Goal: Information Seeking & Learning: Learn about a topic

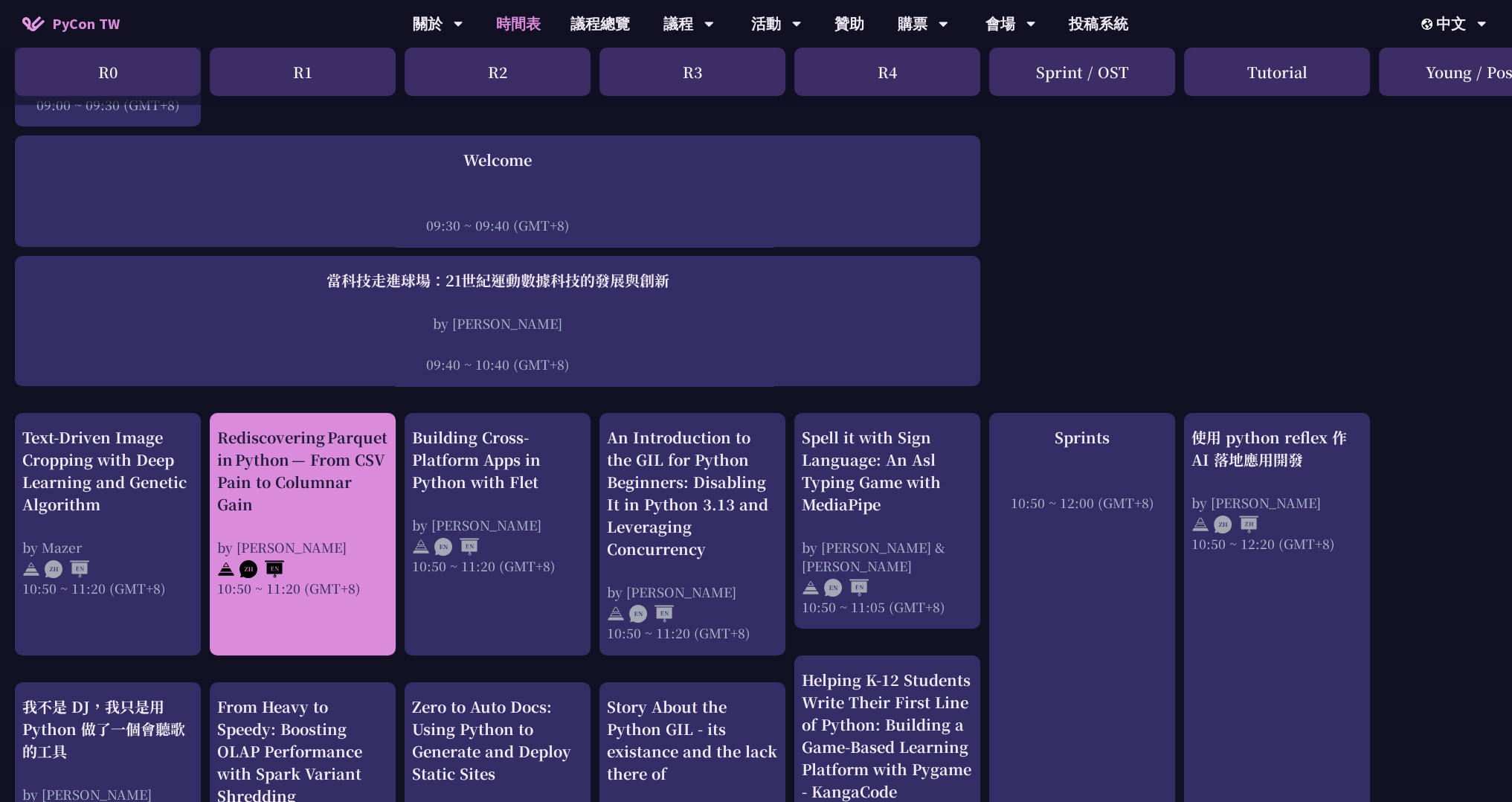
scroll to position [298, 0]
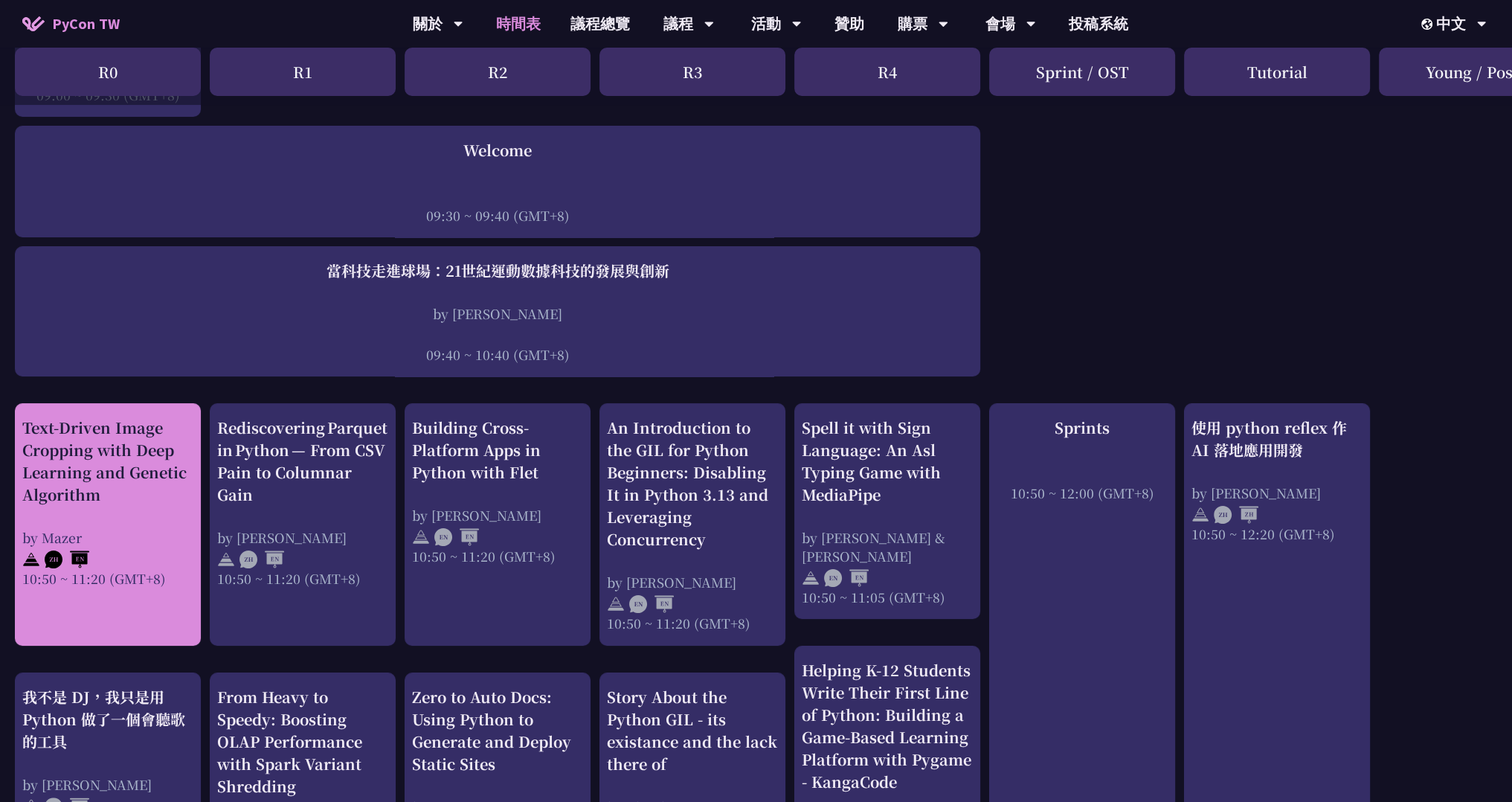
click at [145, 475] on div "Text-Driven Image Cropping with Deep Learning and Genetic Algorithm" at bounding box center [107, 461] width 171 height 89
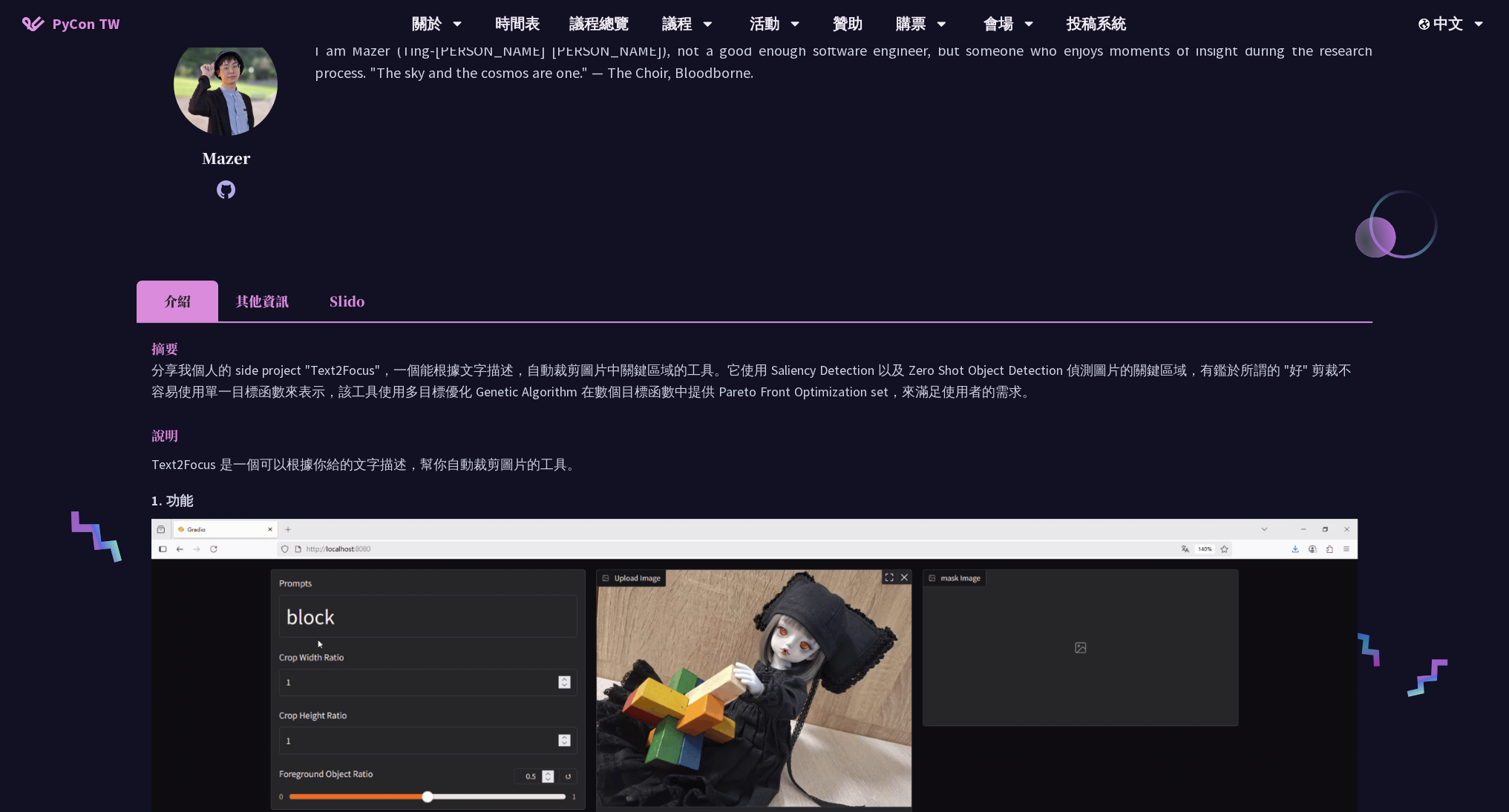
scroll to position [74, 0]
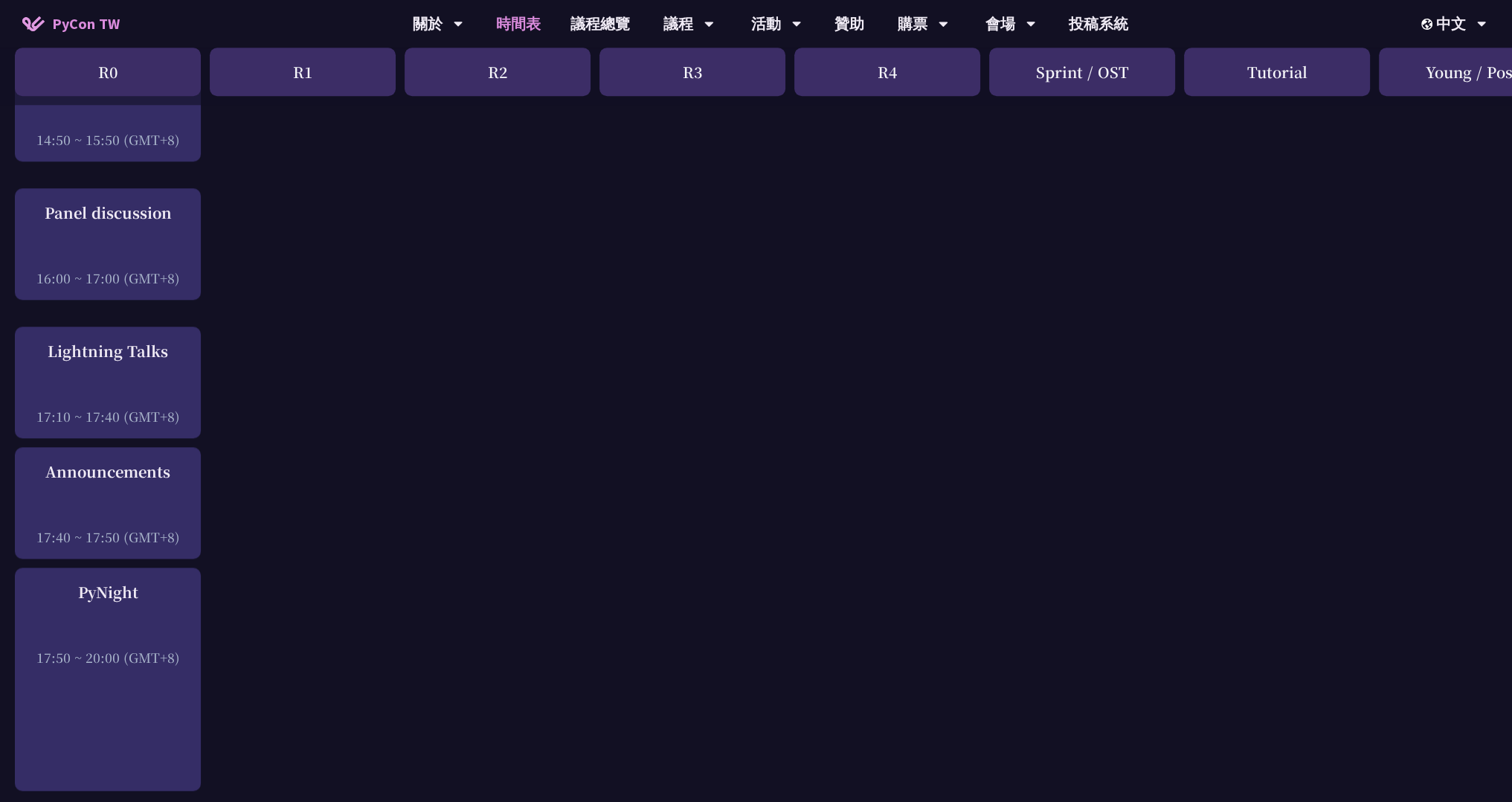
scroll to position [2009, 0]
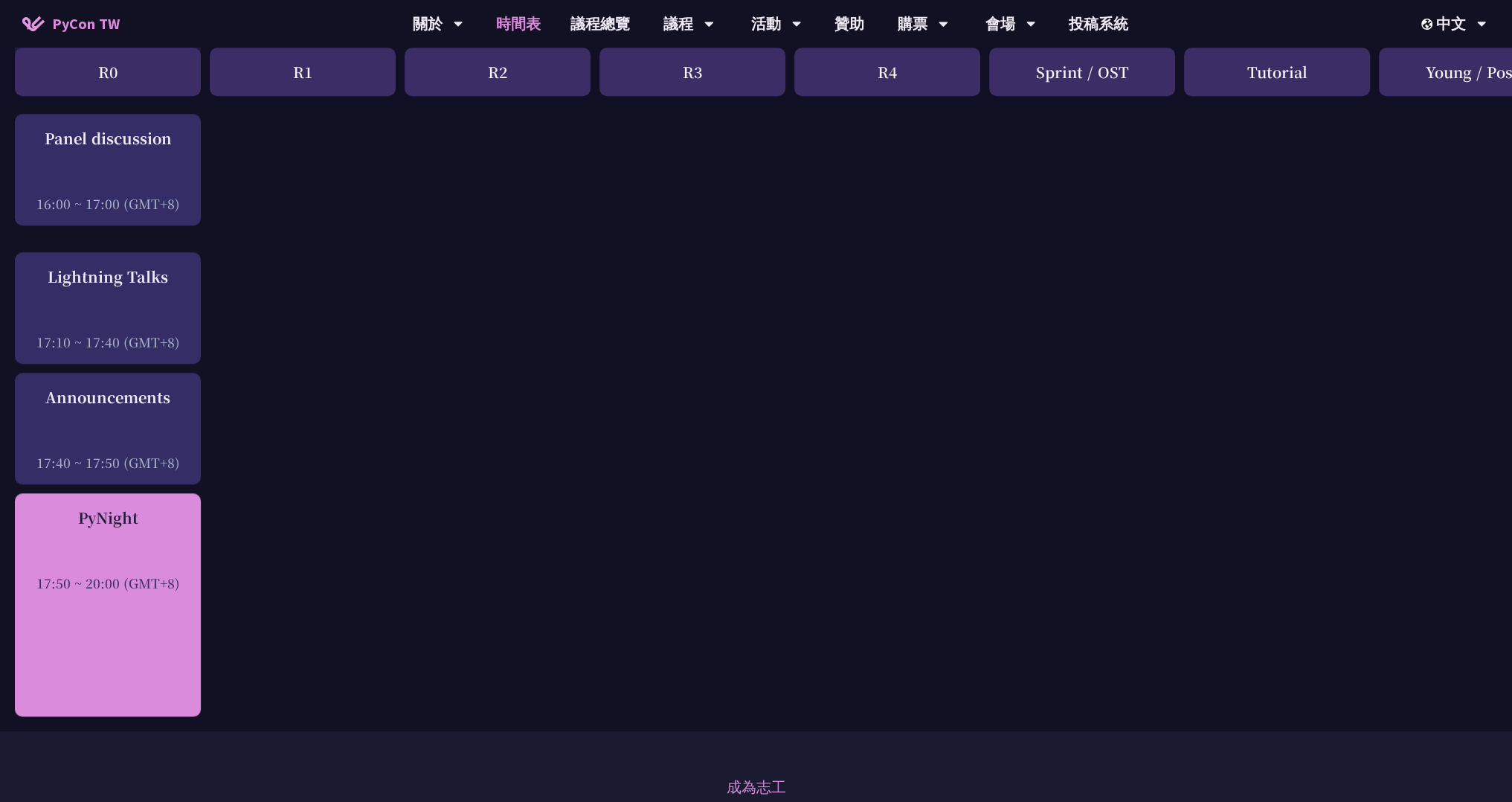
click at [136, 528] on div "PyNight 17:50 ~ 20:00 (GMT+8)" at bounding box center [107, 549] width 171 height 86
click at [150, 542] on div "PyNight 17:50 ~ 20:00 (GMT+8)" at bounding box center [107, 549] width 171 height 86
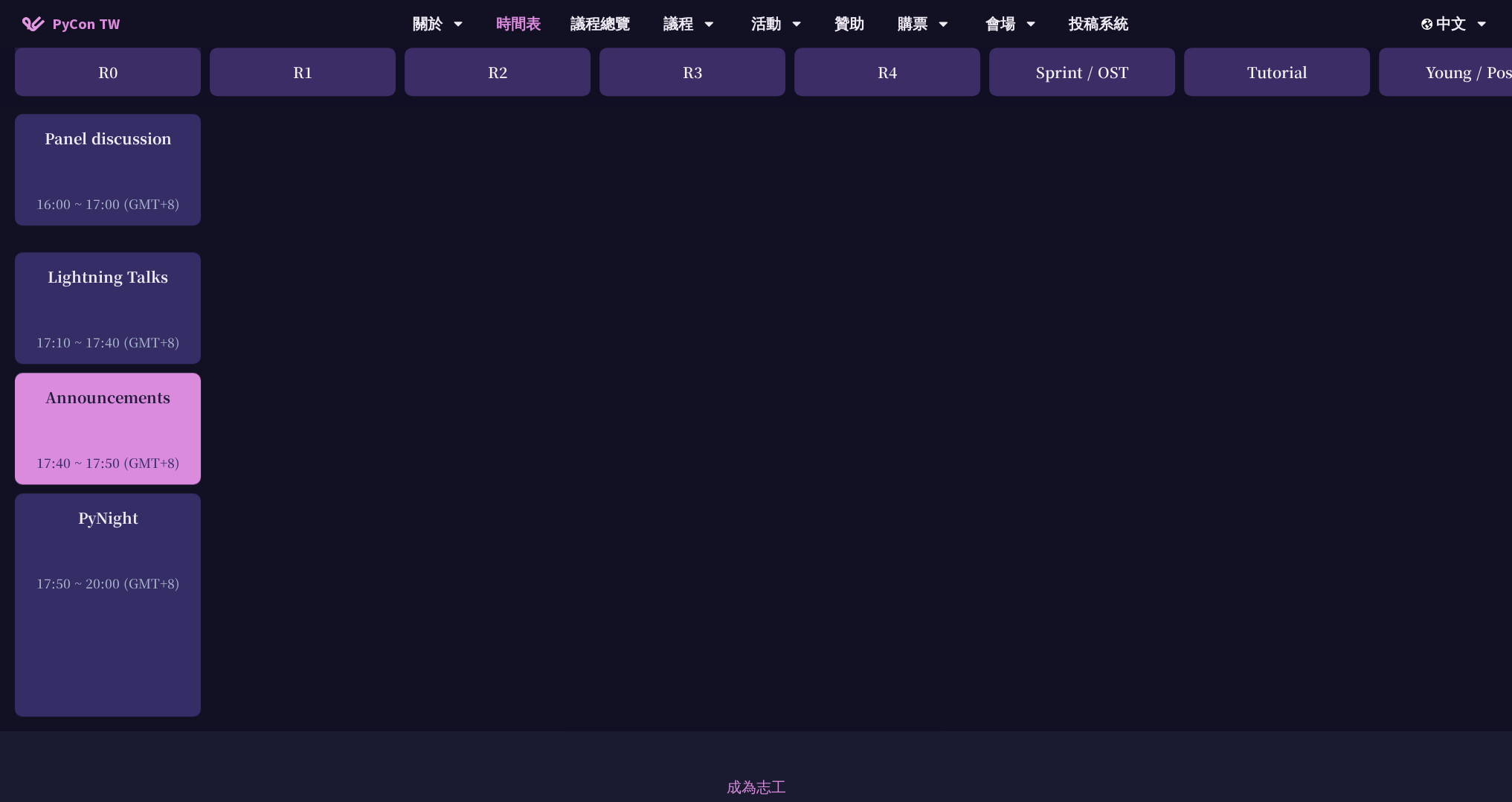
click at [150, 404] on div "Announcements" at bounding box center [107, 397] width 171 height 22
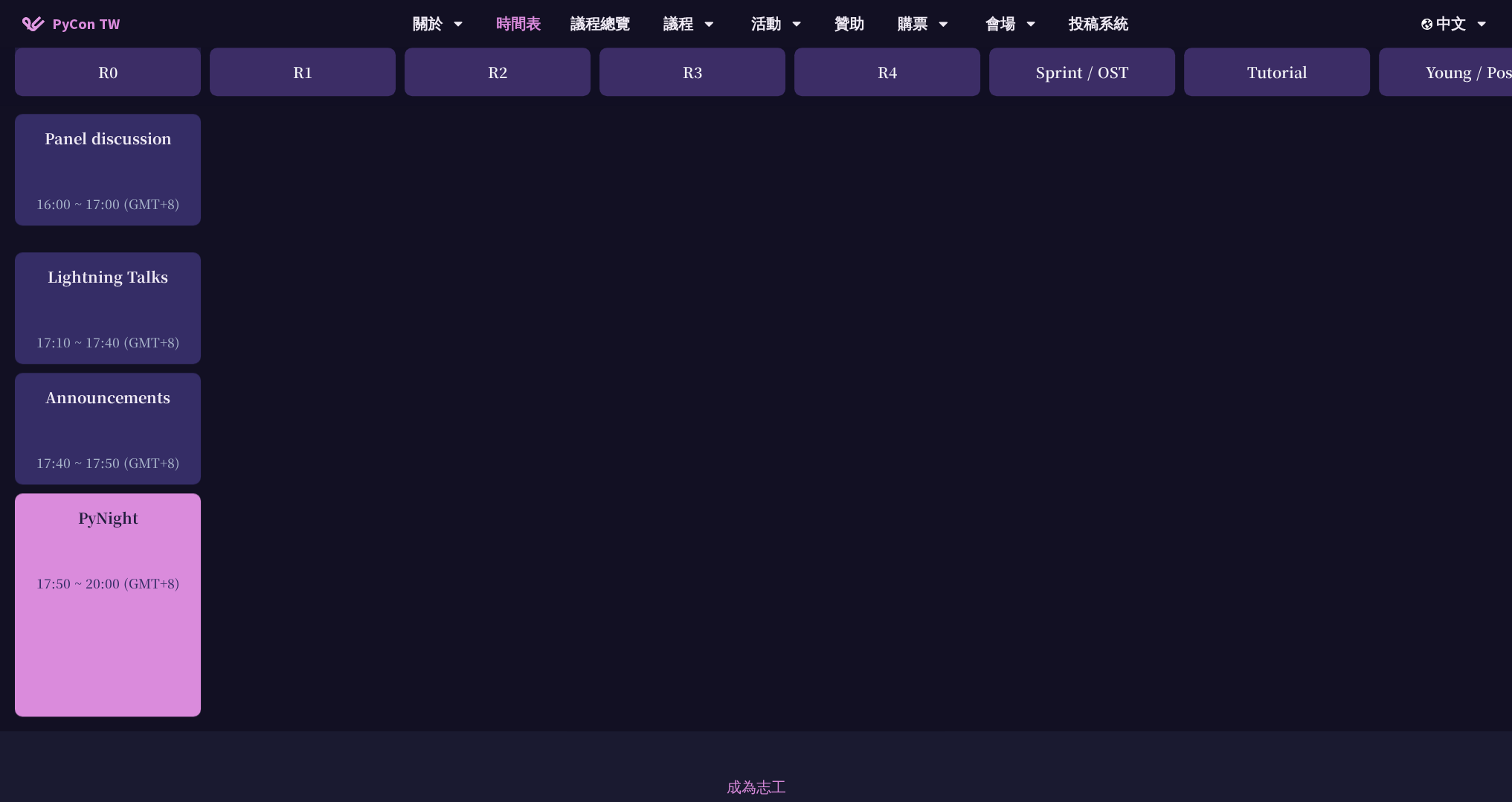
click at [96, 587] on div "17:50 ~ 20:00 (GMT+8)" at bounding box center [107, 583] width 171 height 19
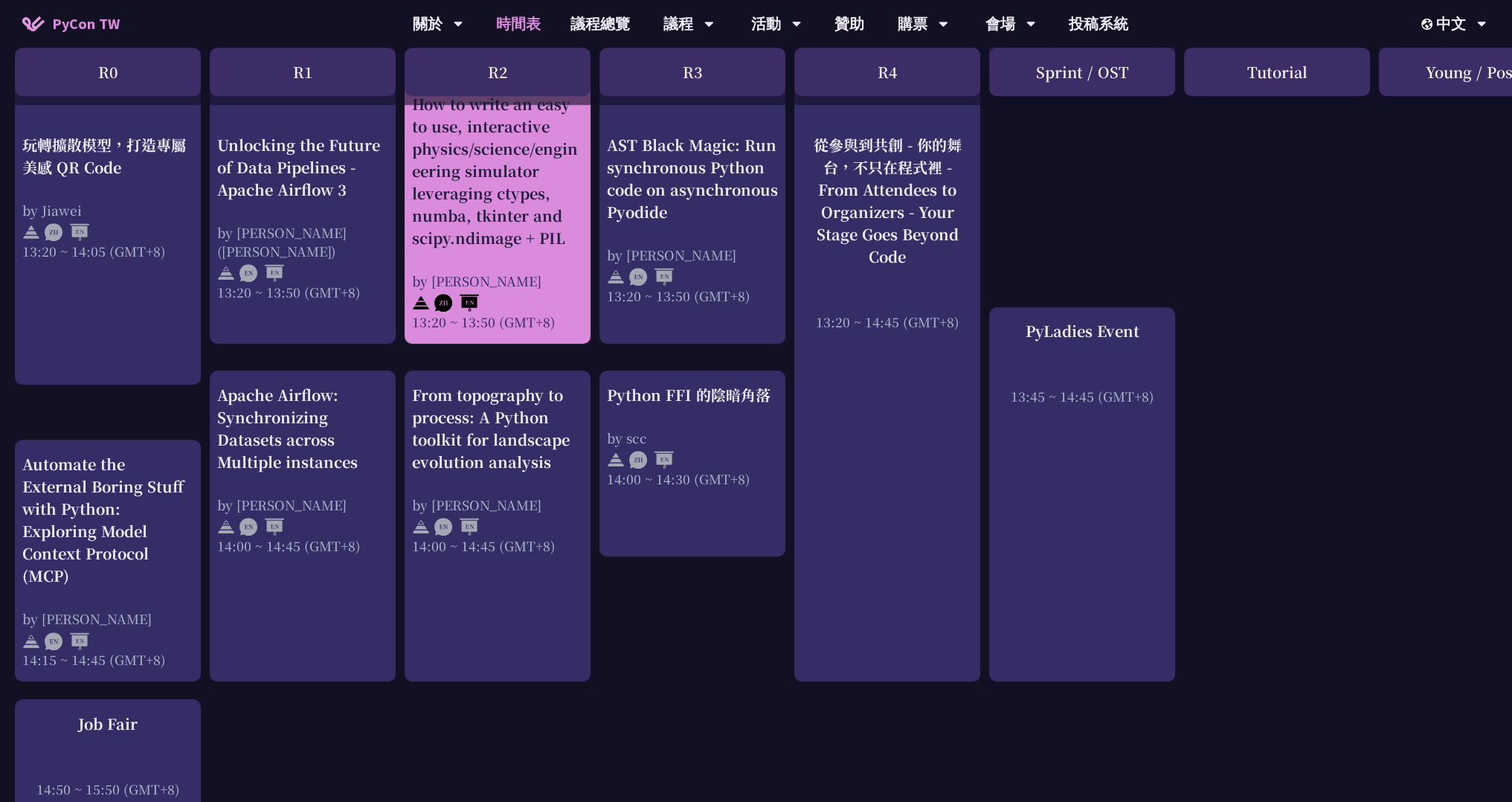
scroll to position [1116, 0]
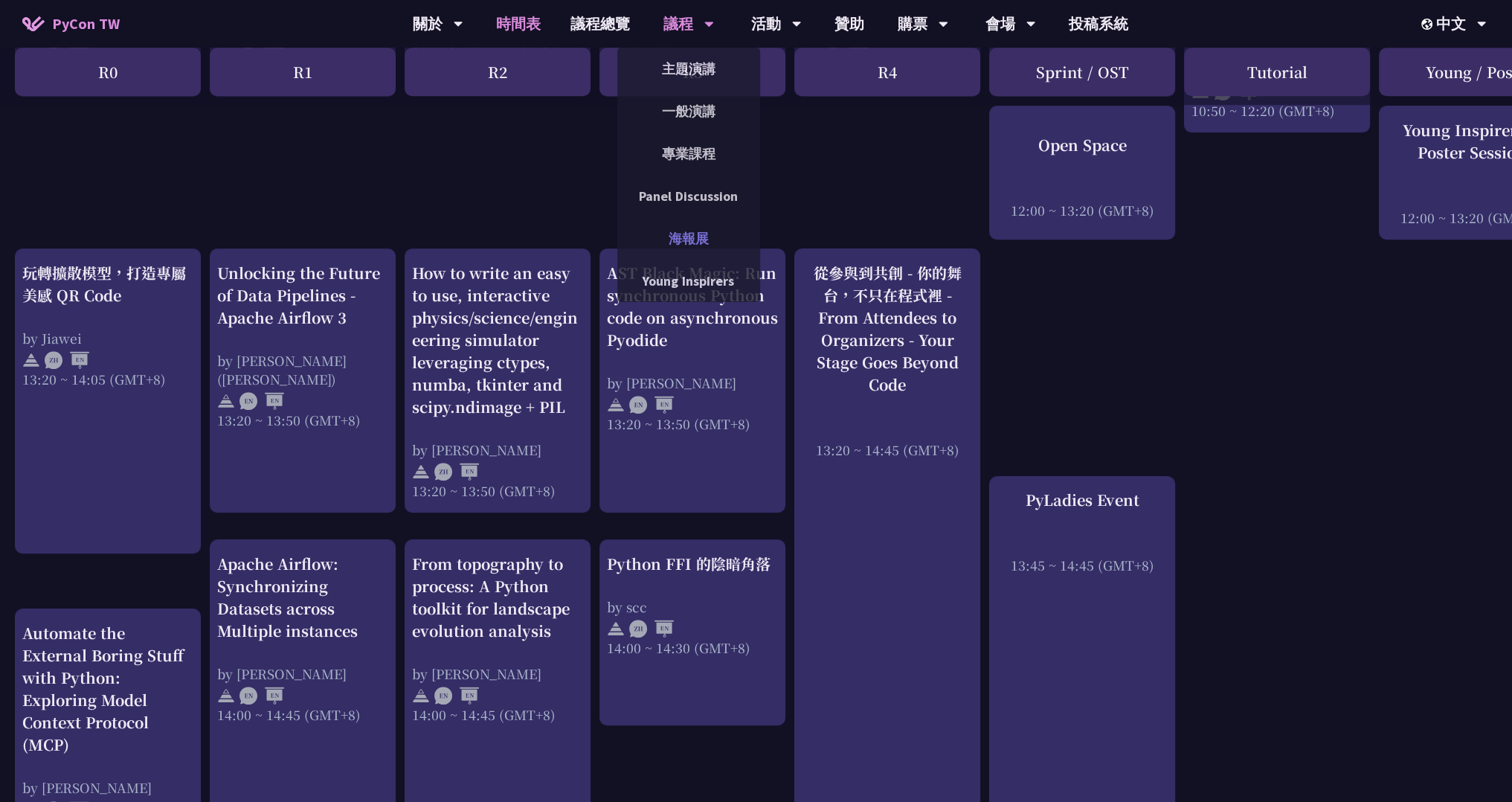
click at [696, 236] on link "海報展" at bounding box center [688, 238] width 143 height 35
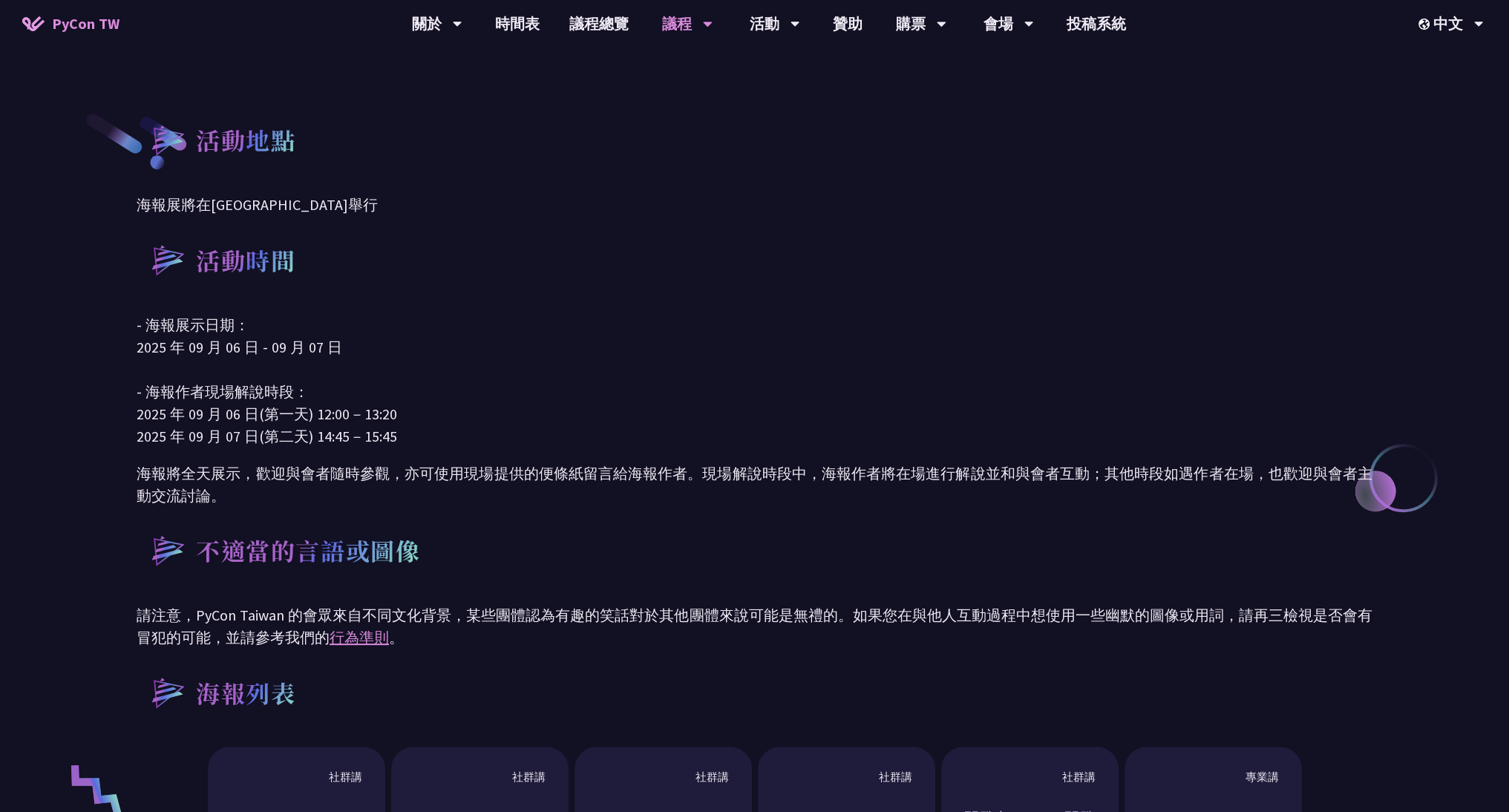
scroll to position [445, 0]
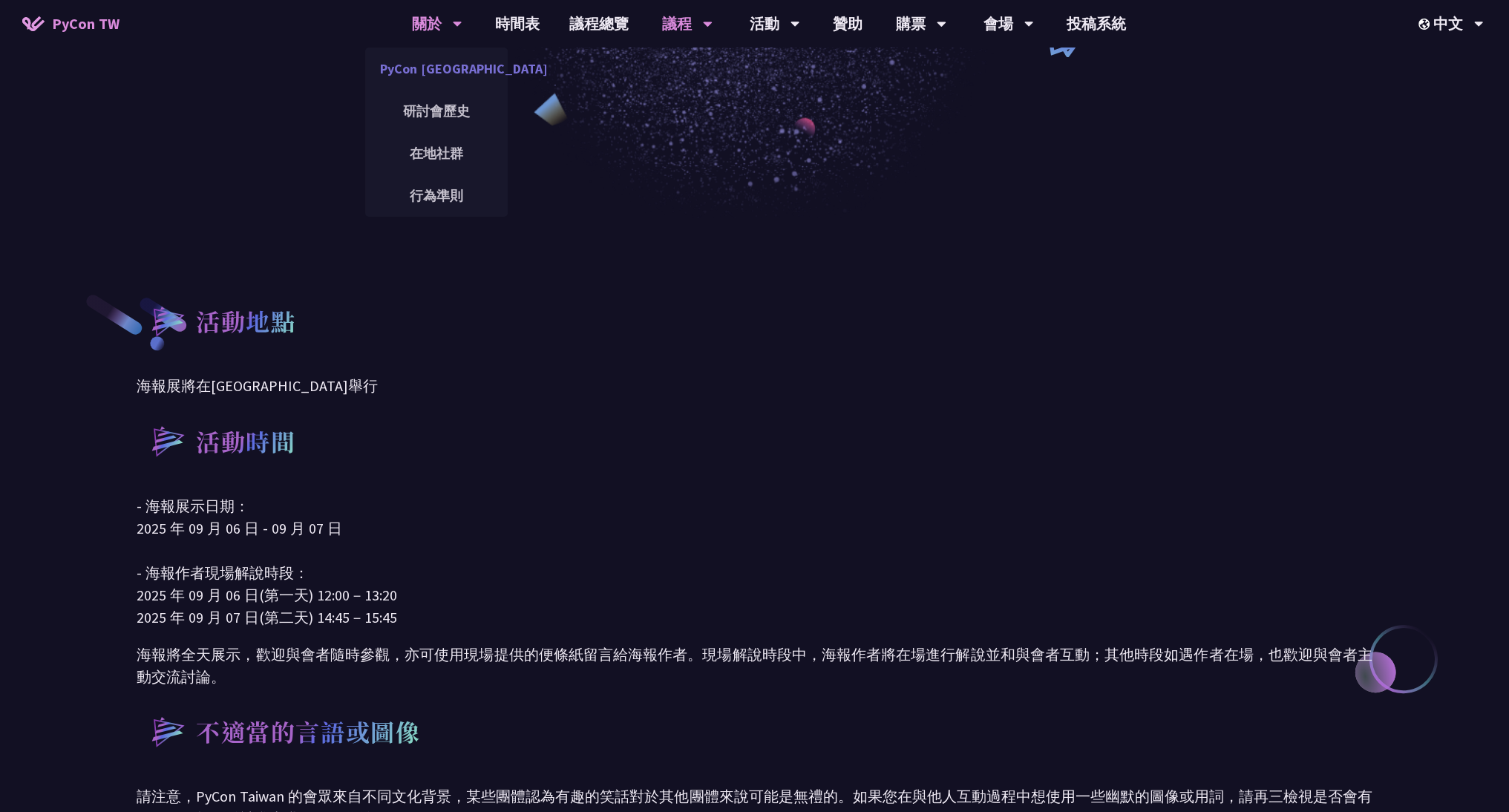
click at [440, 72] on link "PyCon [GEOGRAPHIC_DATA]" at bounding box center [436, 68] width 143 height 35
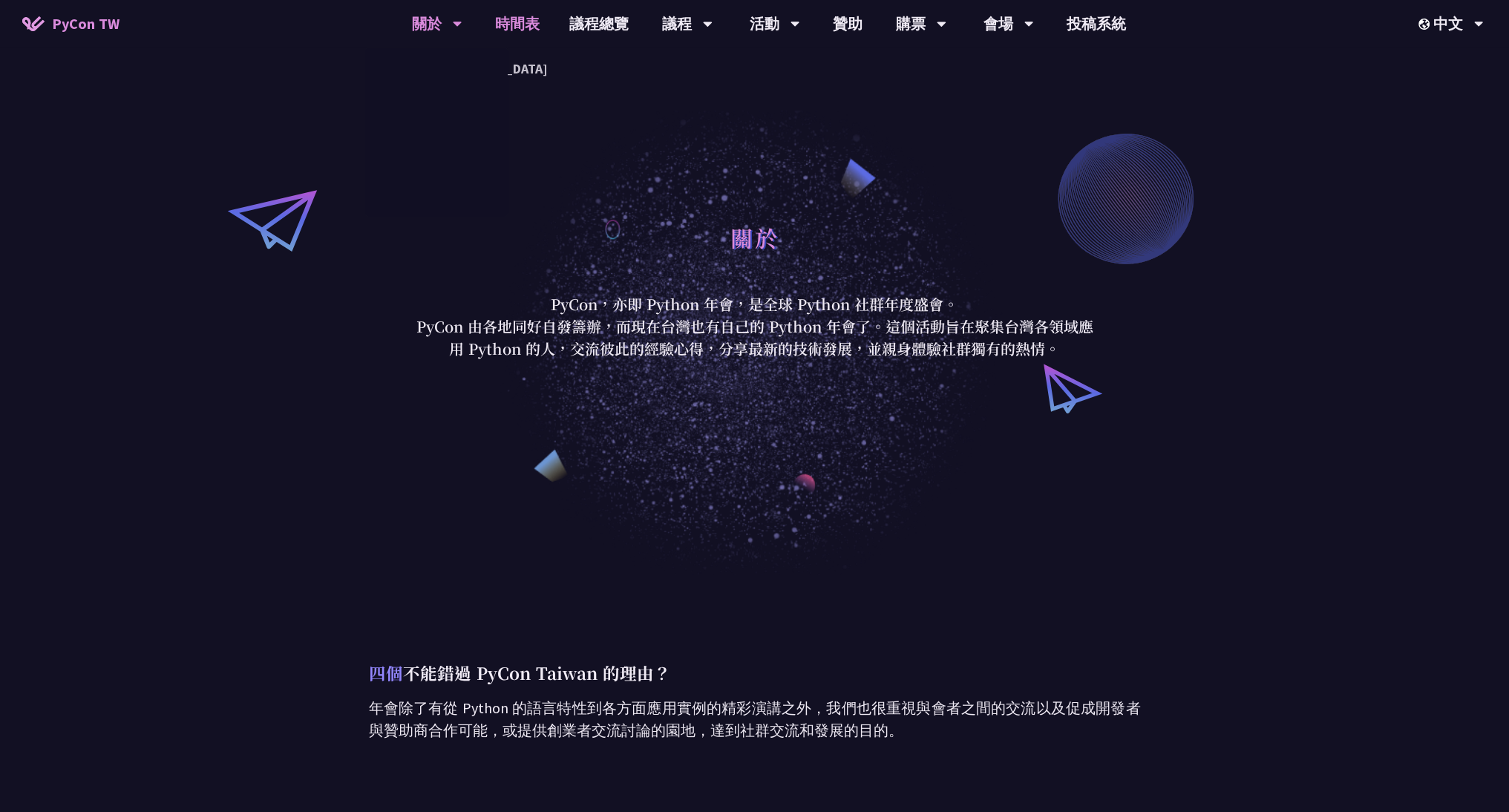
click at [532, 25] on link "時間表" at bounding box center [517, 24] width 74 height 47
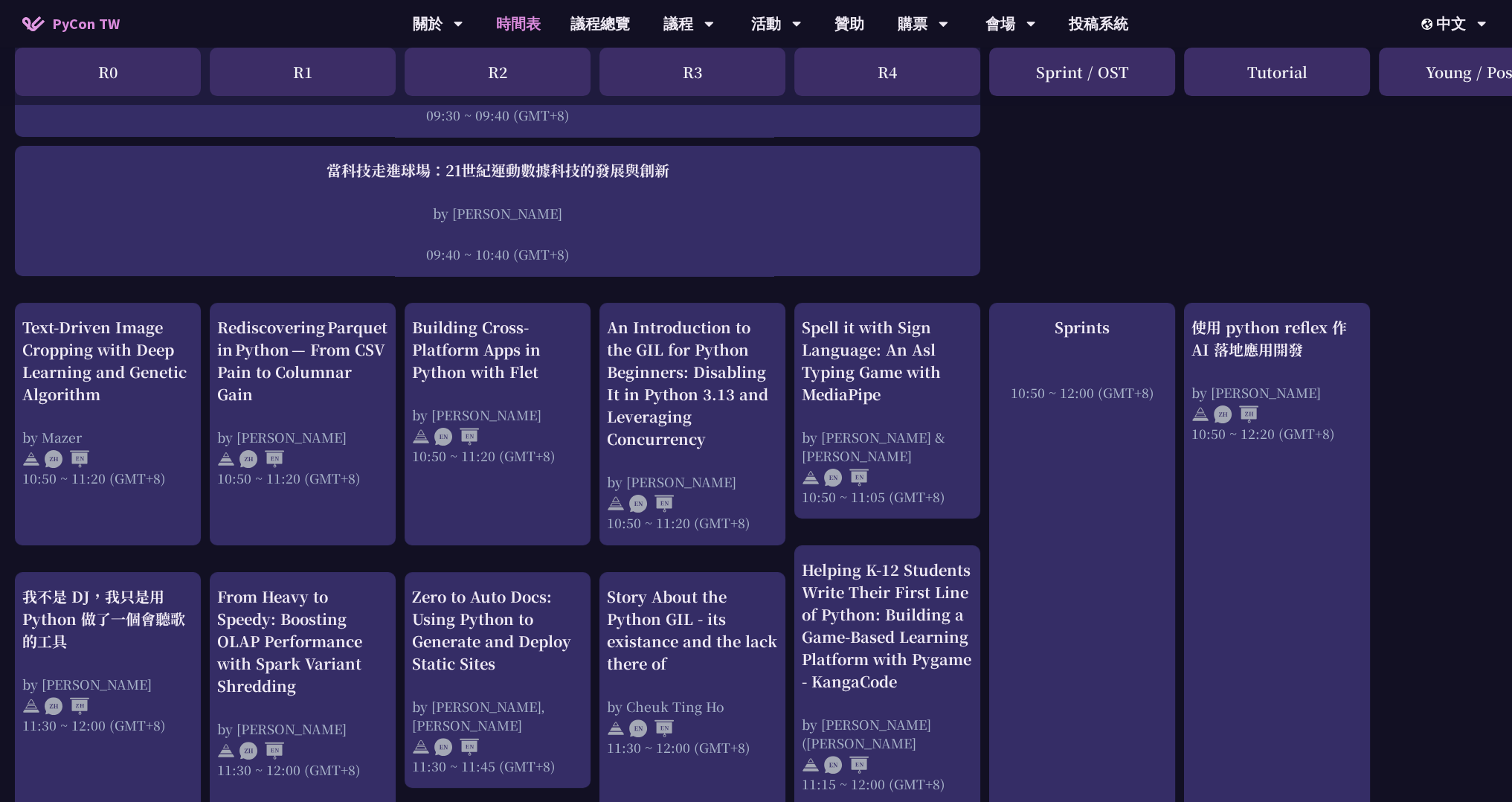
scroll to position [298, 0]
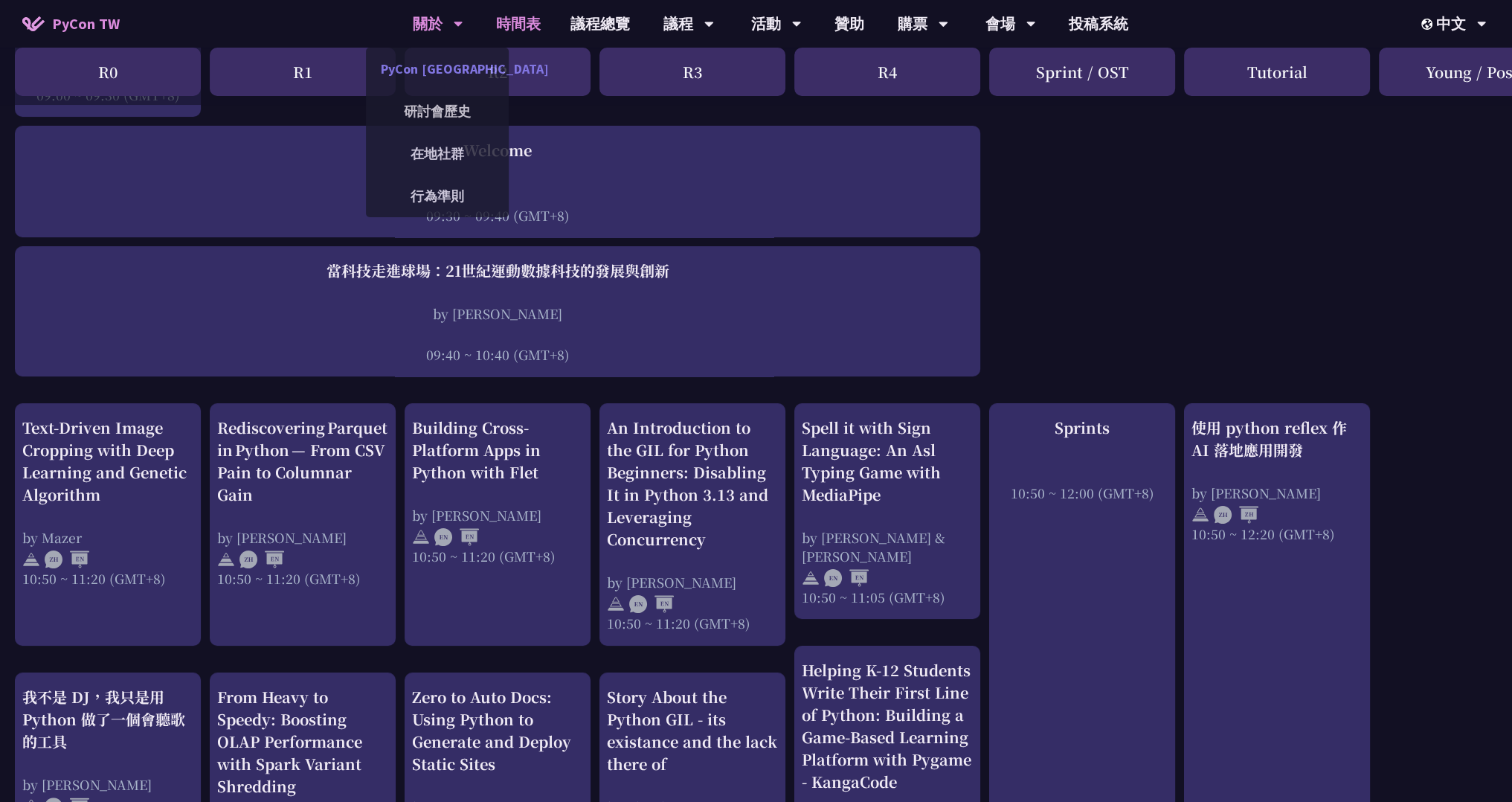
drag, startPoint x: 450, startPoint y: 71, endPoint x: 455, endPoint y: 56, distance: 15.8
click at [450, 71] on link "PyCon [GEOGRAPHIC_DATA]" at bounding box center [437, 69] width 143 height 35
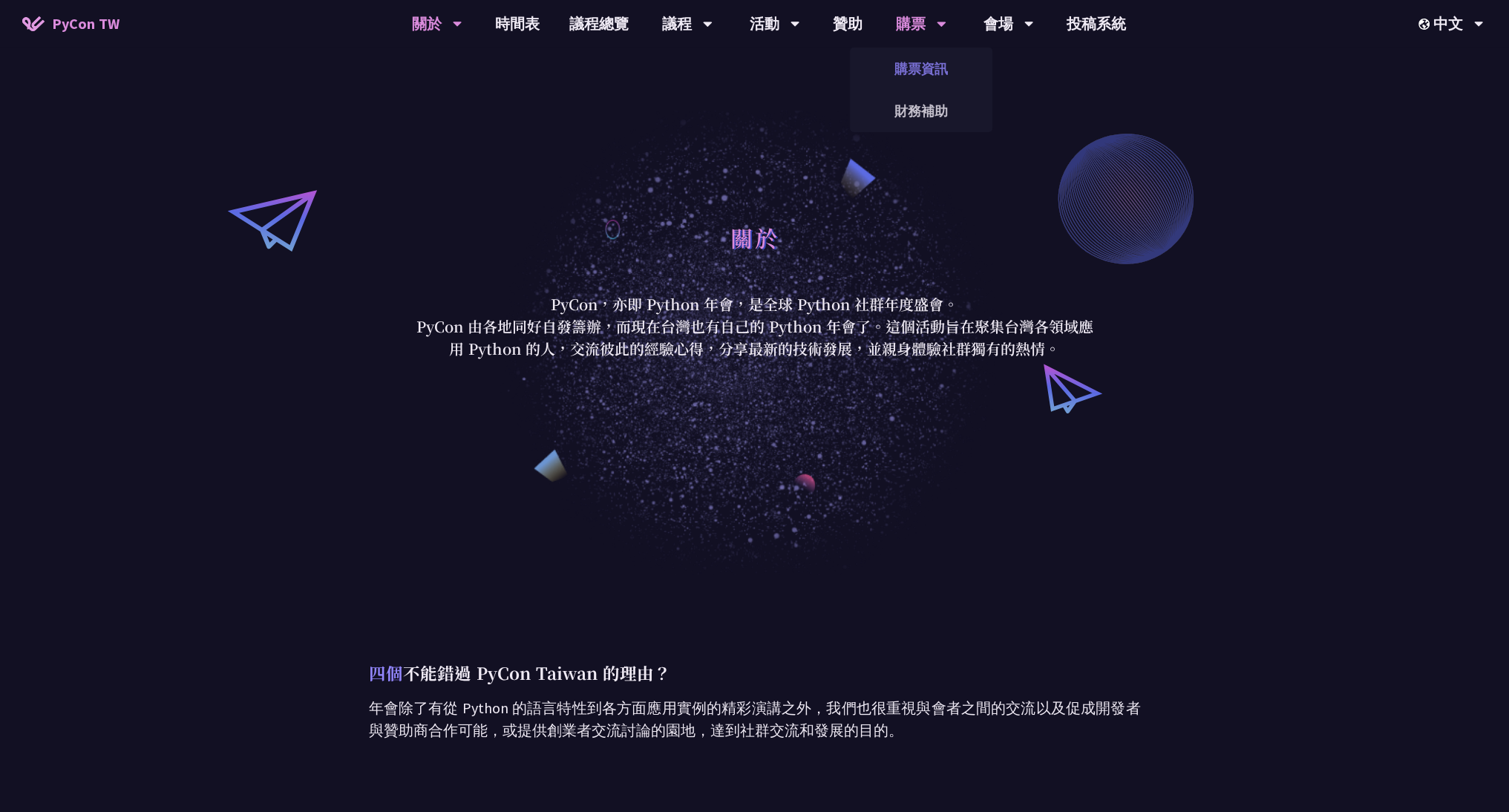
click at [918, 66] on link "購票資訊" at bounding box center [921, 68] width 143 height 35
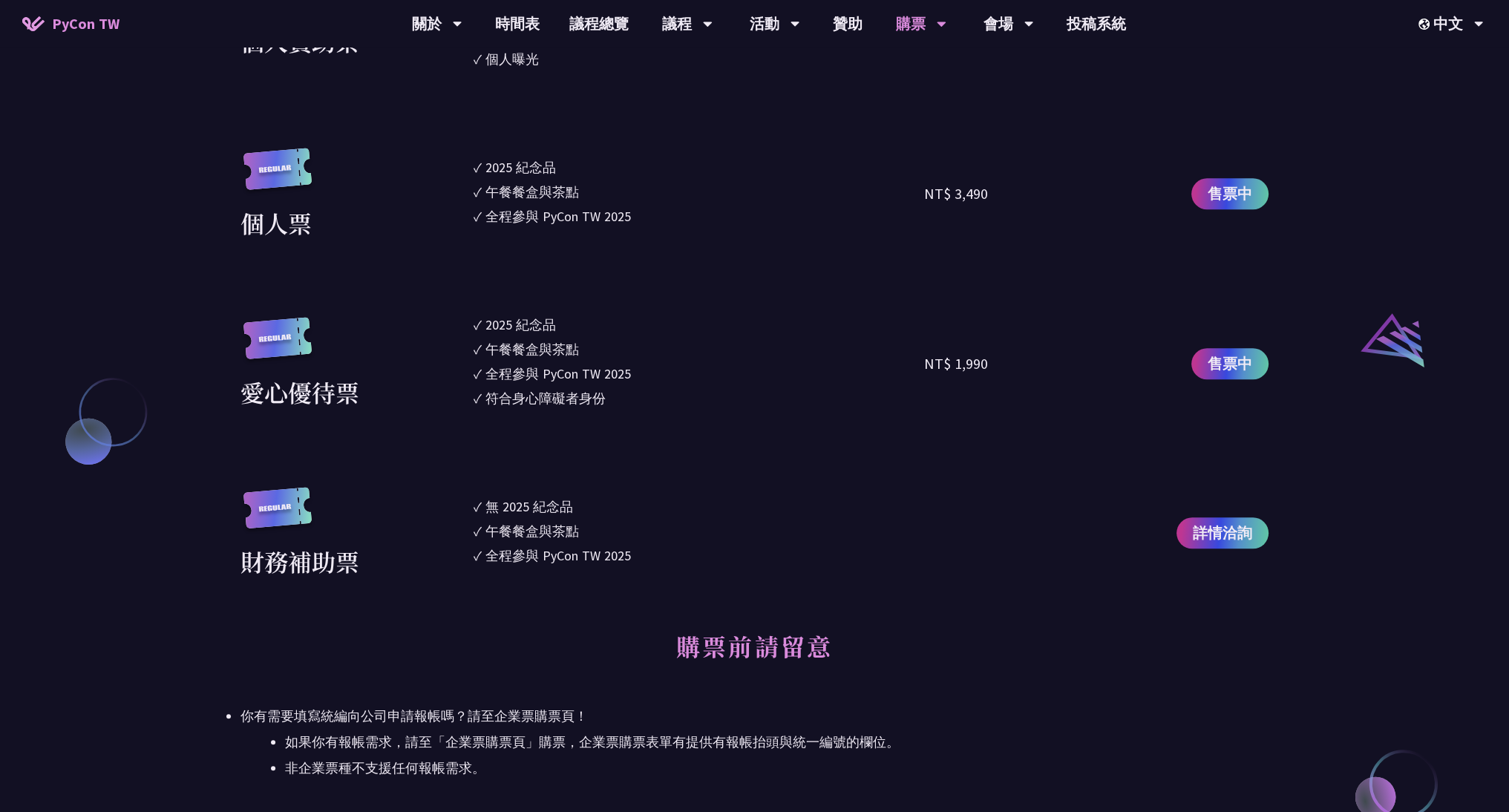
scroll to position [1410, 0]
